Goal: Find specific page/section: Find specific page/section

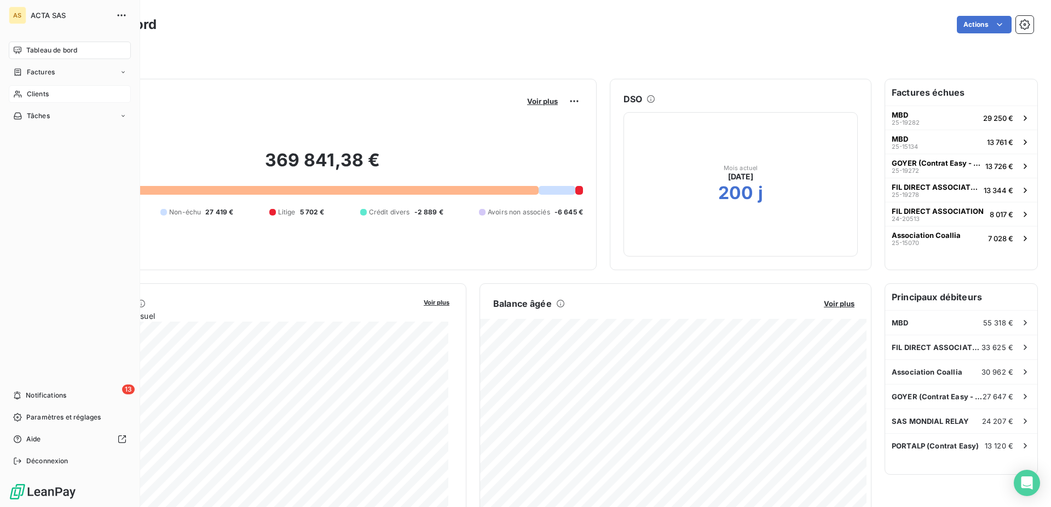
click at [39, 97] on span "Clients" at bounding box center [38, 94] width 22 height 10
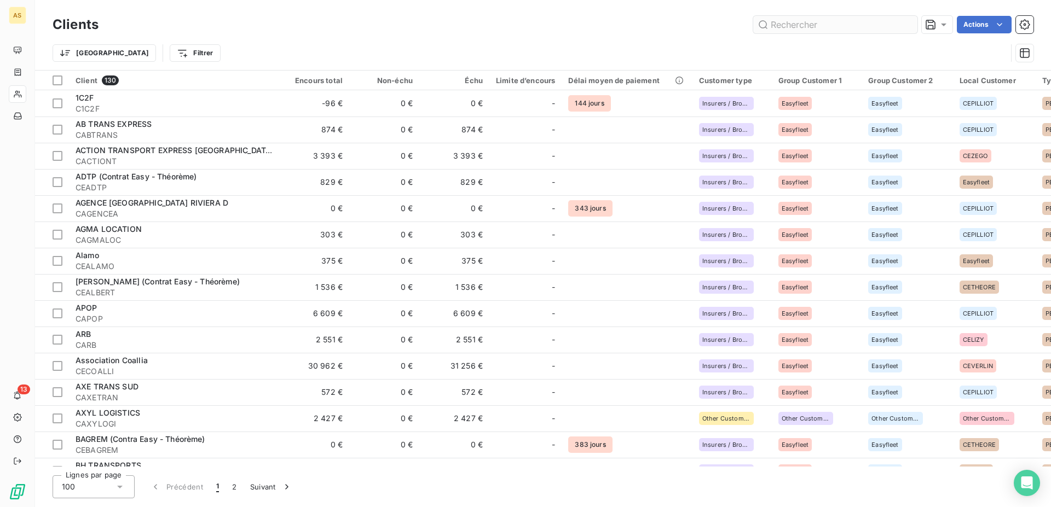
click at [832, 21] on input "text" at bounding box center [835, 25] width 164 height 18
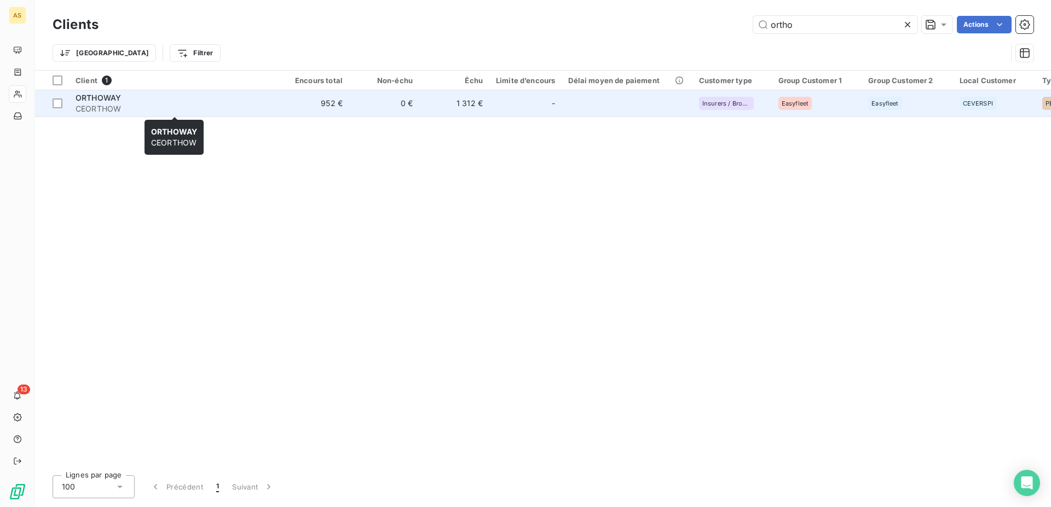
type input "ortho"
click at [119, 99] on span "ORTHOWAY" at bounding box center [98, 97] width 45 height 9
